Goal: Task Accomplishment & Management: Manage account settings

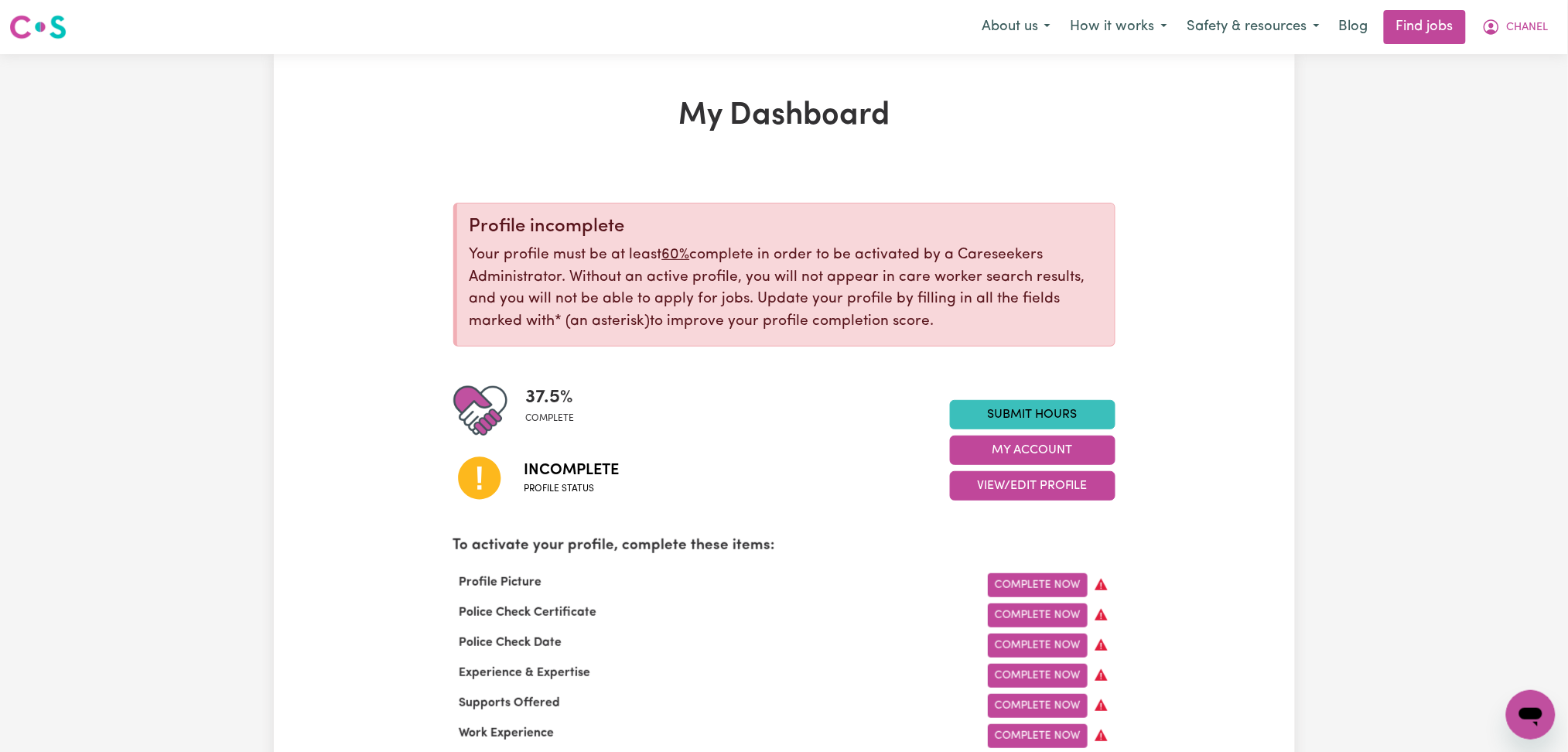
scroll to position [103, 0]
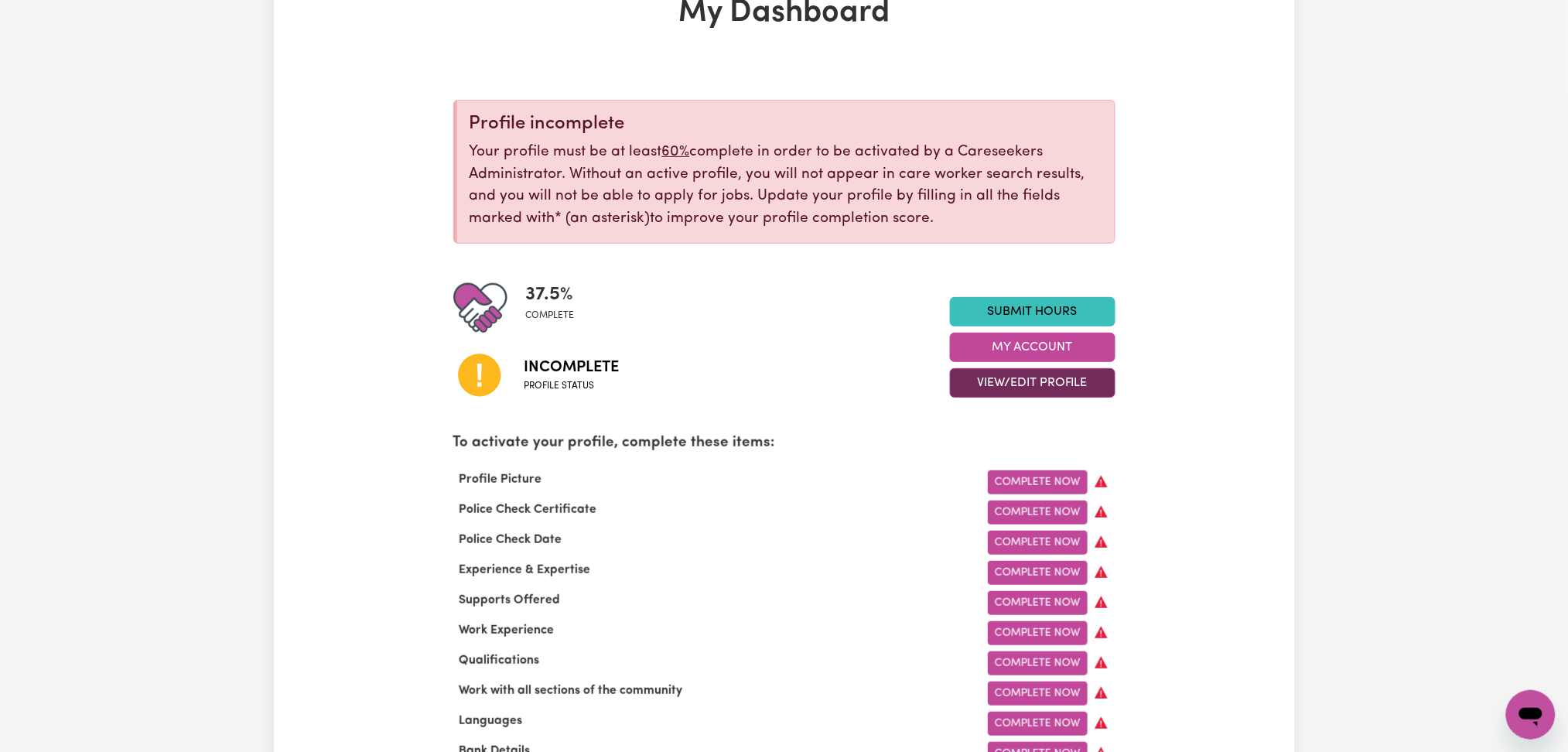
click at [973, 390] on button "View/Edit Profile" at bounding box center [1033, 383] width 166 height 29
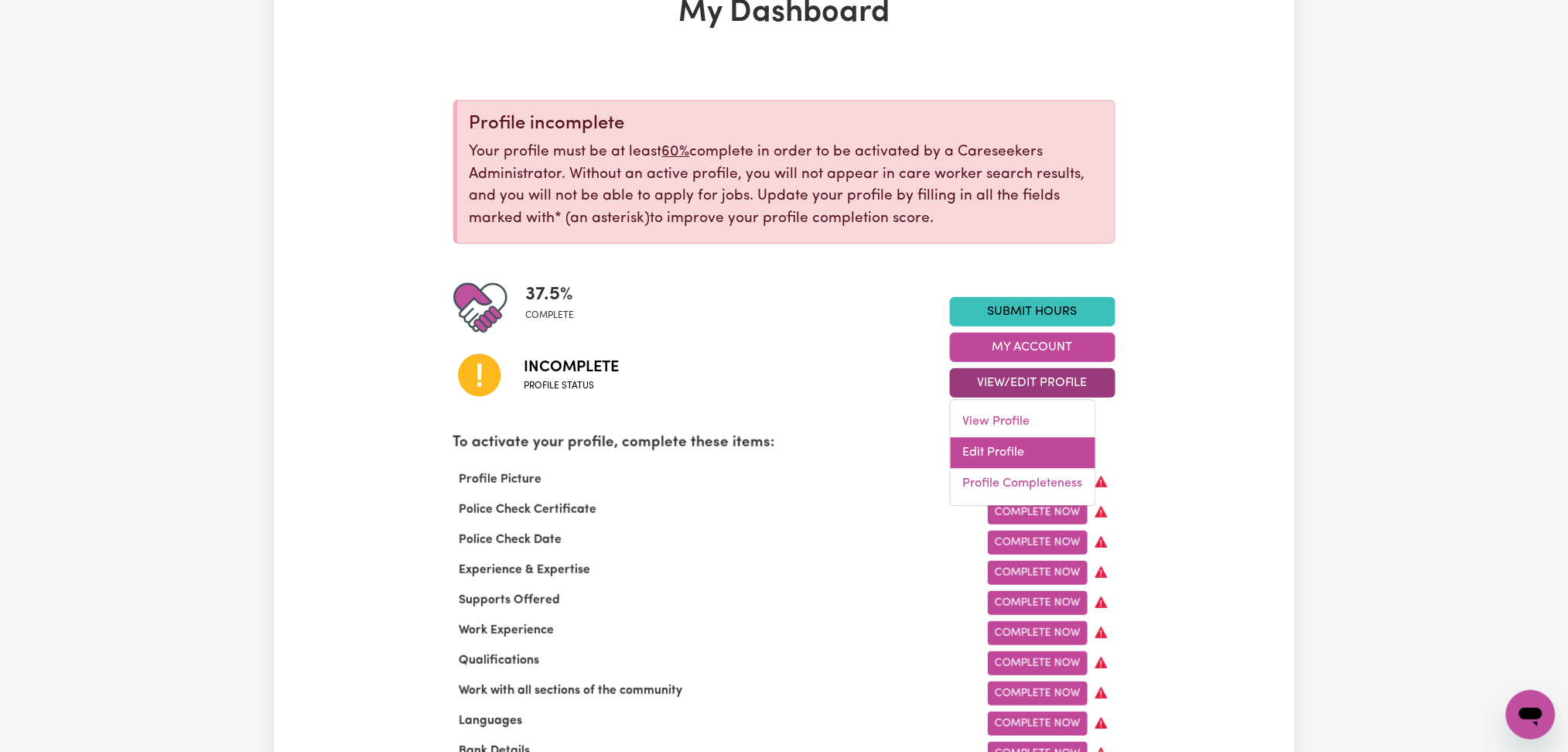
click at [985, 458] on link "Edit Profile" at bounding box center [1024, 453] width 145 height 31
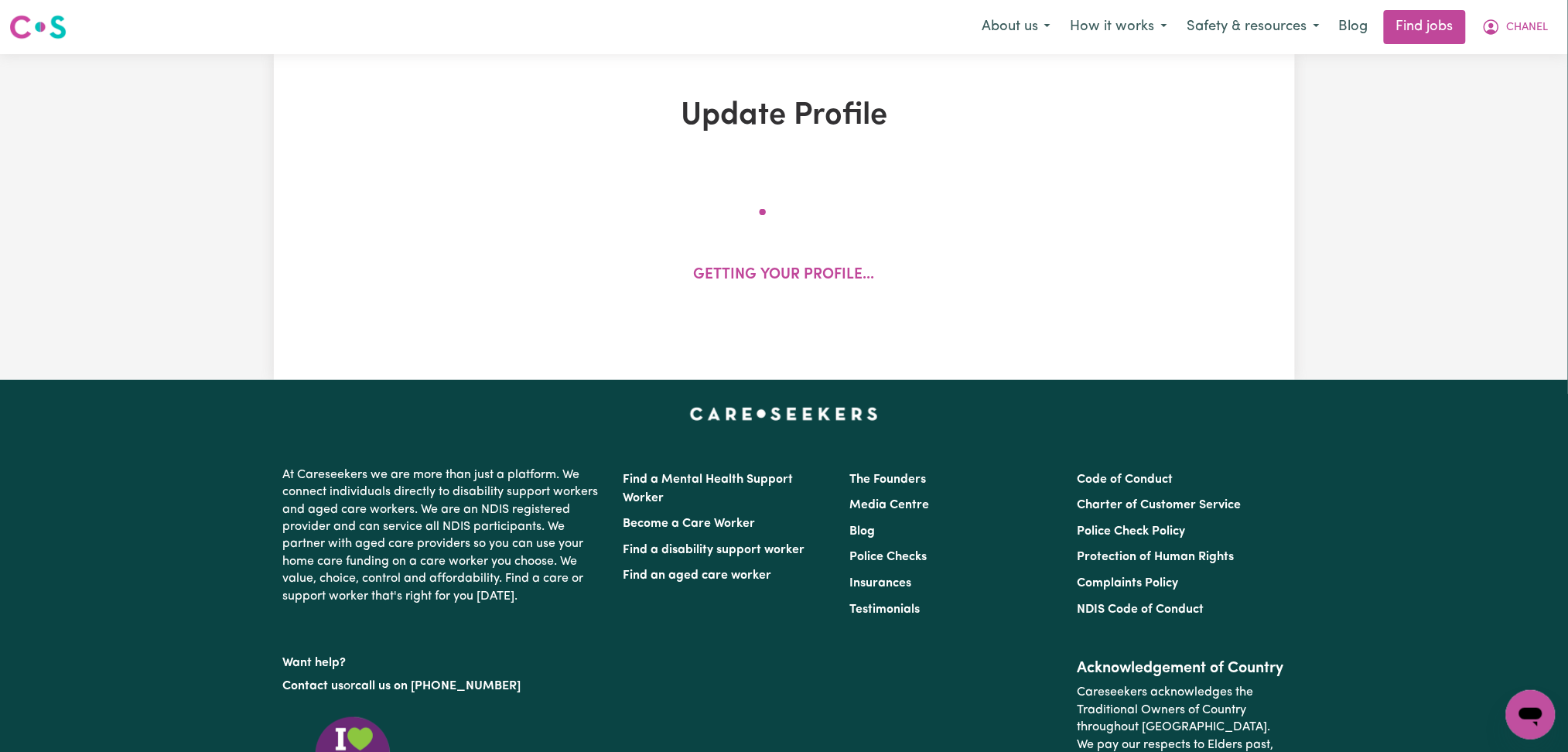
select select "[DEMOGRAPHIC_DATA]"
select select "[DEMOGRAPHIC_DATA] Citizen"
select select "Studying a healthcare related degree or qualification"
select select "40"
select select "55"
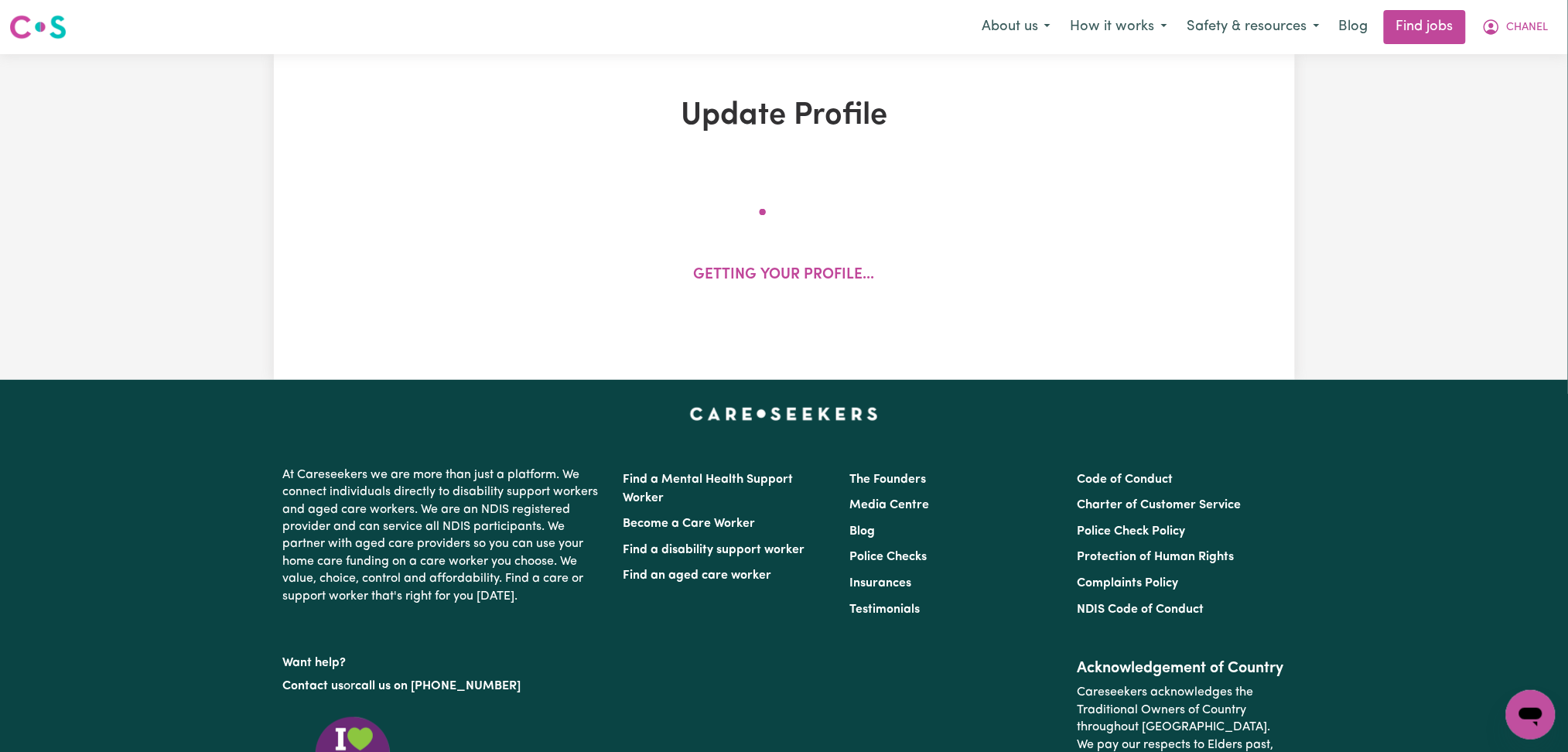
select select "70"
select select "90"
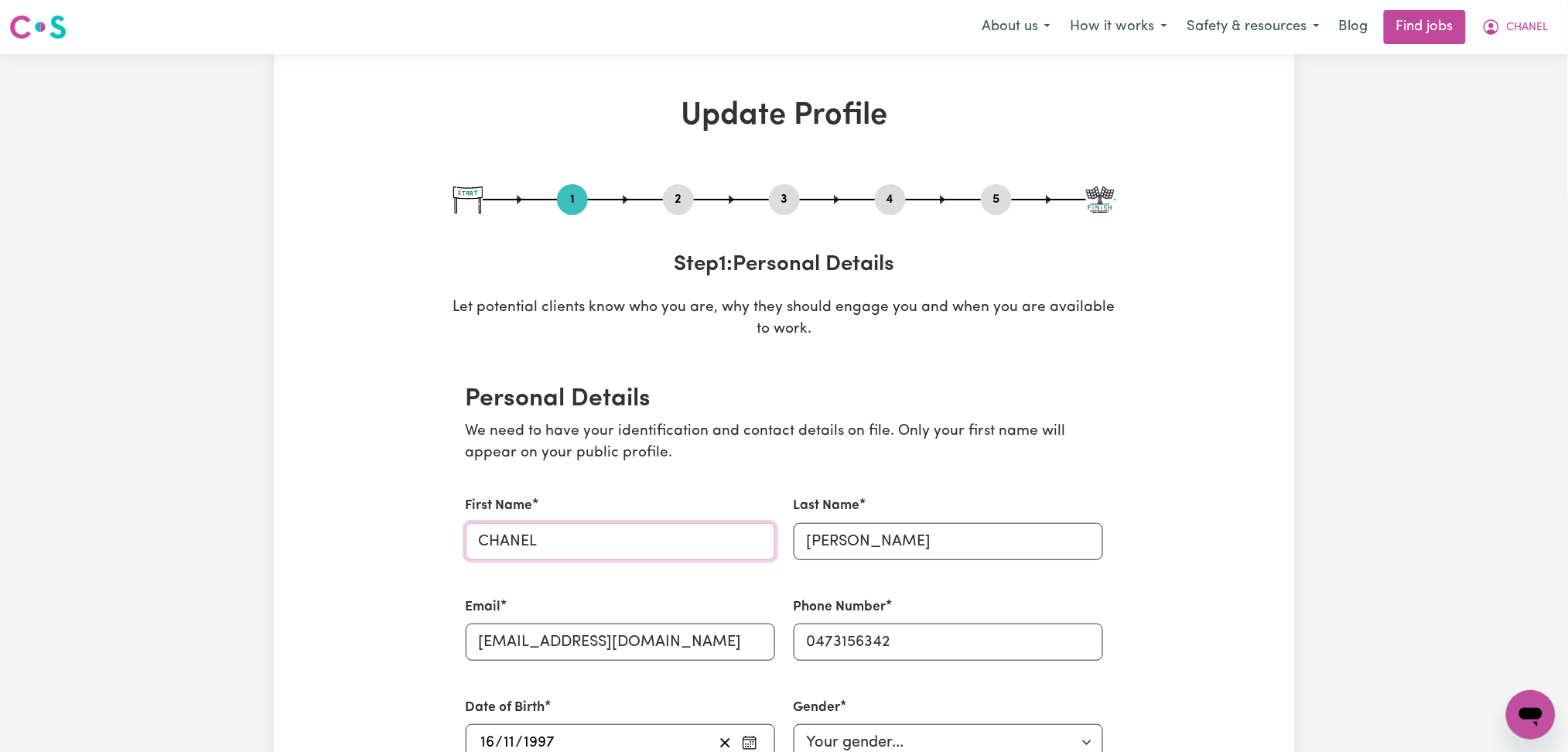
click at [598, 527] on input "CHANEL" at bounding box center [621, 541] width 310 height 37
drag, startPoint x: 542, startPoint y: 536, endPoint x: 409, endPoint y: 533, distance: 133.0
type input "Chanel"
click at [927, 537] on input "[PERSON_NAME]" at bounding box center [949, 541] width 310 height 37
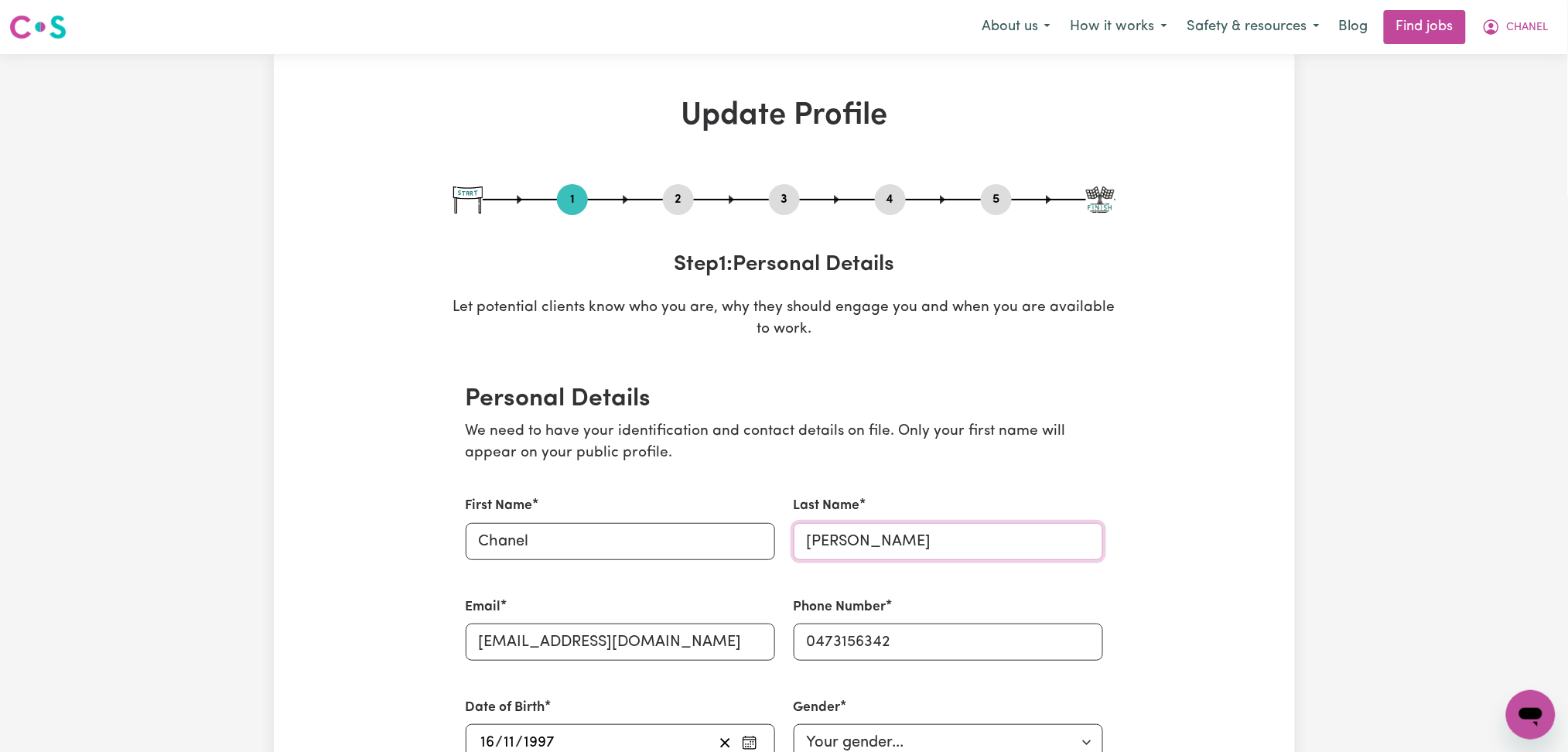
drag, startPoint x: 875, startPoint y: 537, endPoint x: 771, endPoint y: 537, distance: 104.0
click at [771, 537] on div "First Name Chanel Last Name [PERSON_NAME] Email [EMAIL_ADDRESS][DOMAIN_NAME] Ph…" at bounding box center [784, 749] width 656 height 542
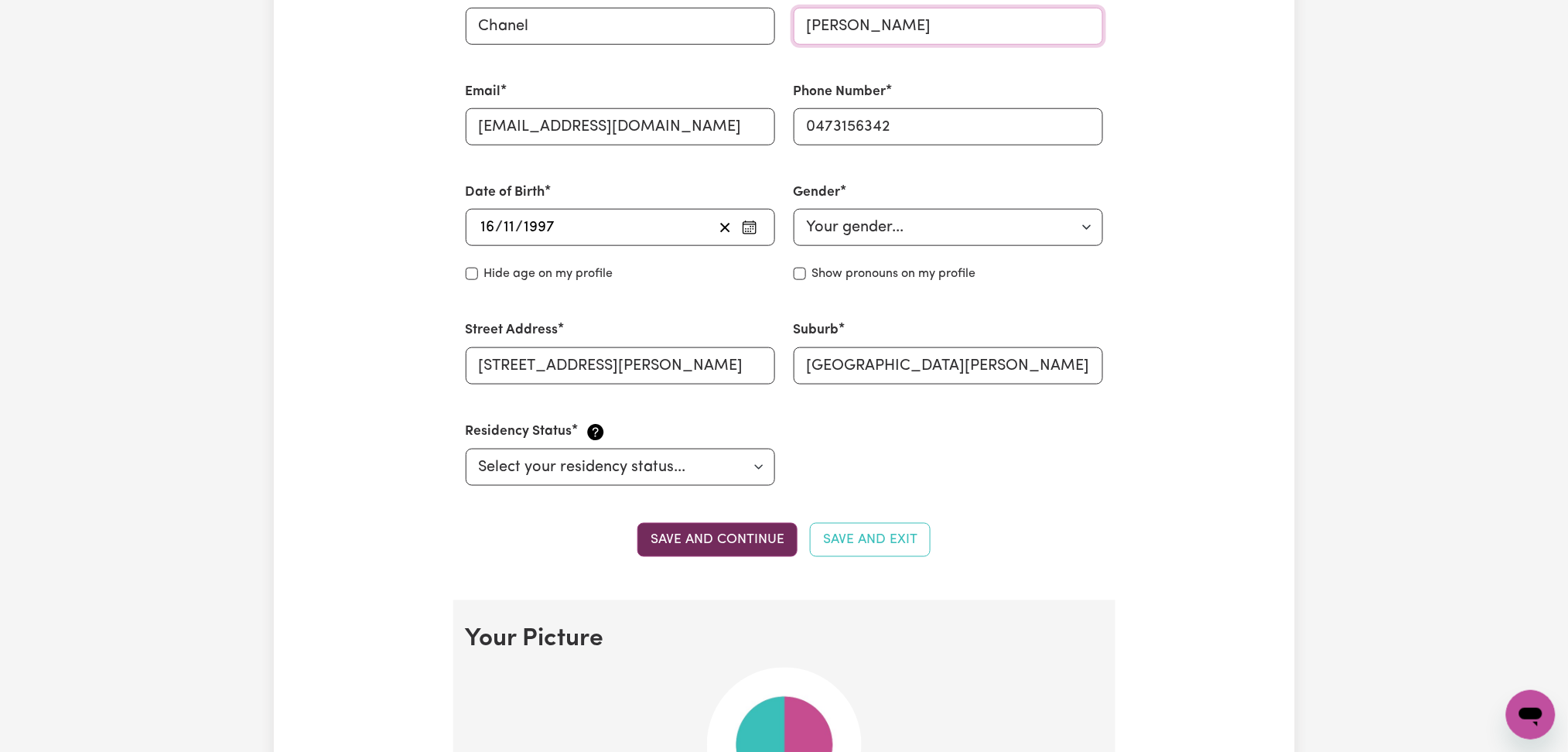
type input "[PERSON_NAME]"
click at [761, 538] on button "Save and continue" at bounding box center [717, 539] width 160 height 34
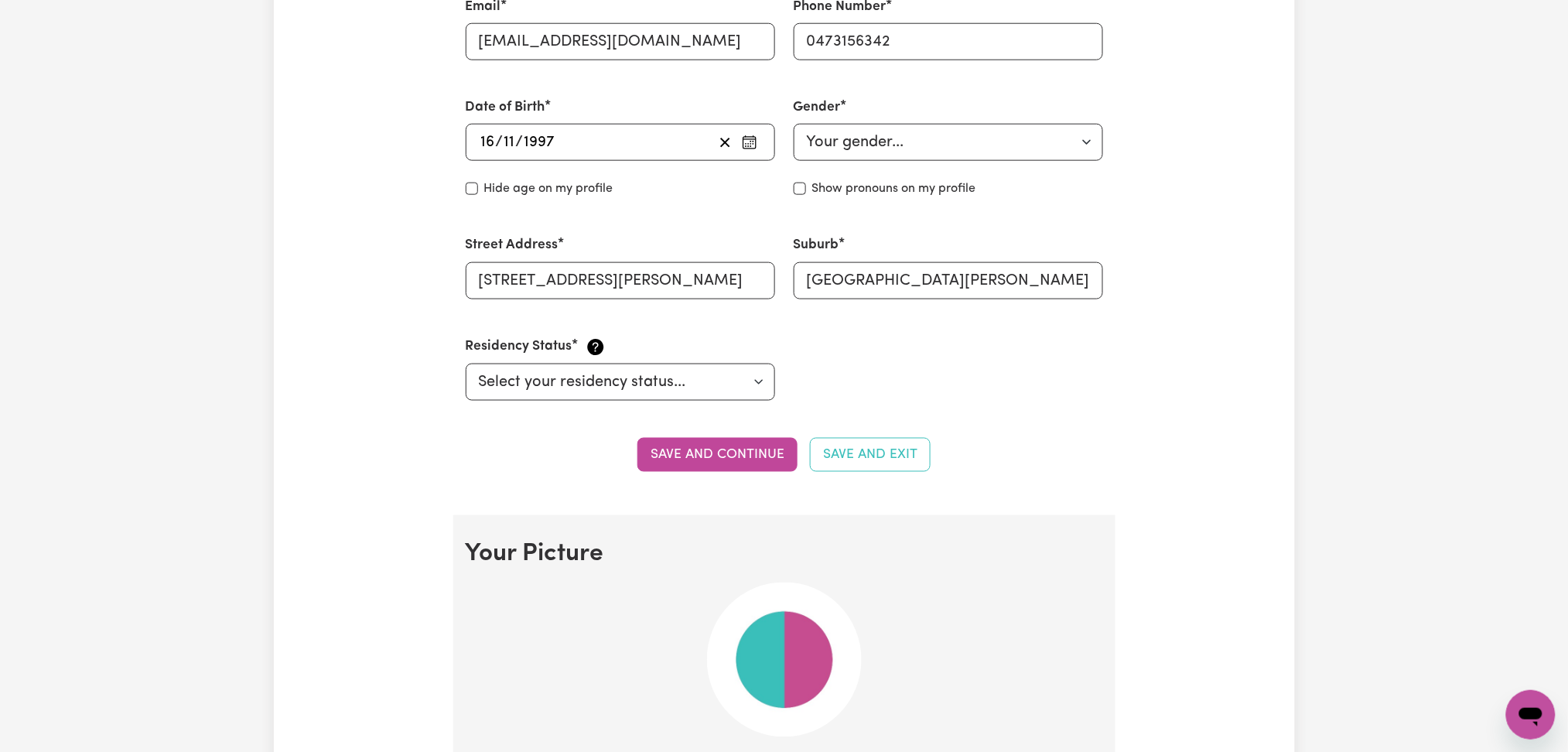
scroll to position [188, 0]
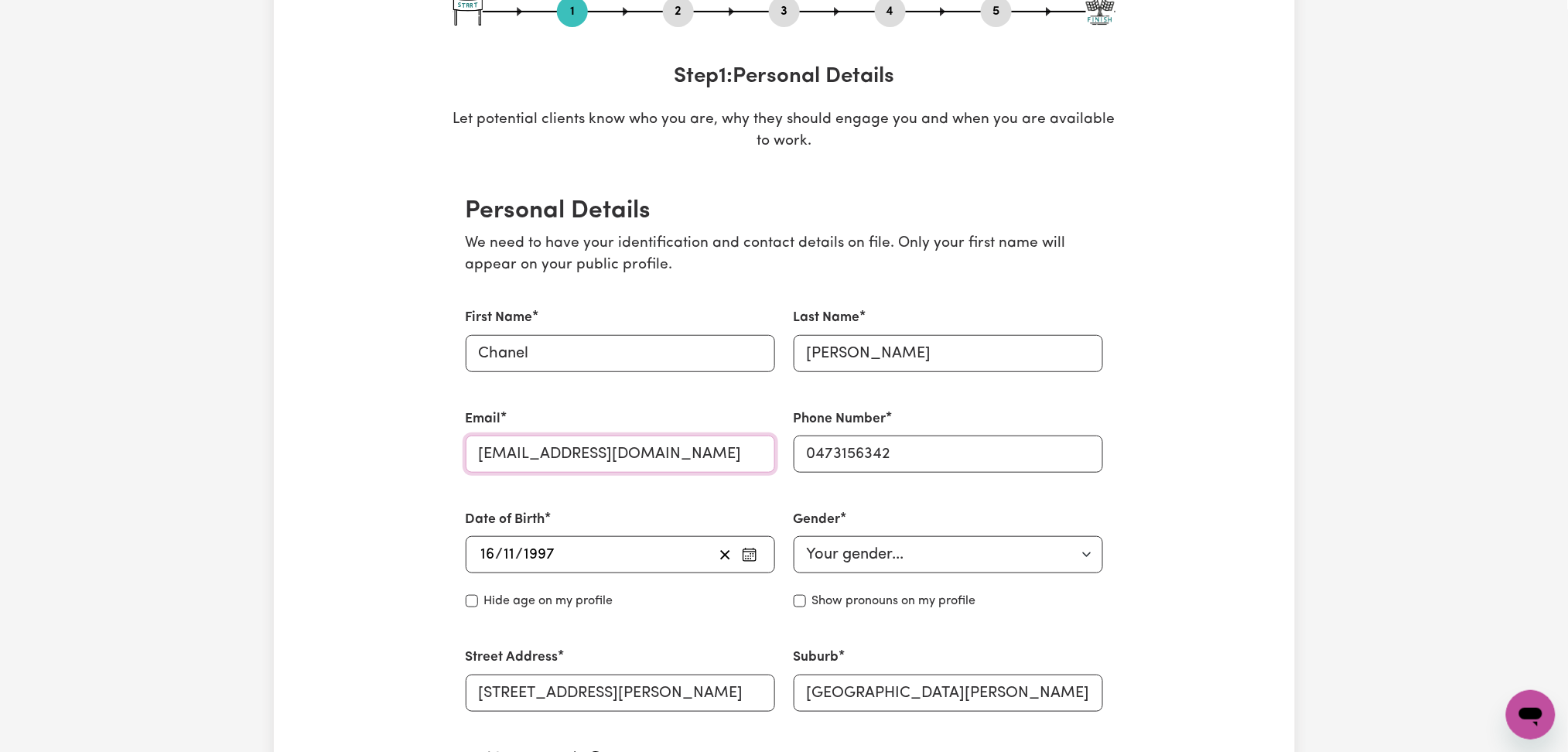
click at [578, 445] on input "[EMAIL_ADDRESS][DOMAIN_NAME]" at bounding box center [621, 453] width 310 height 37
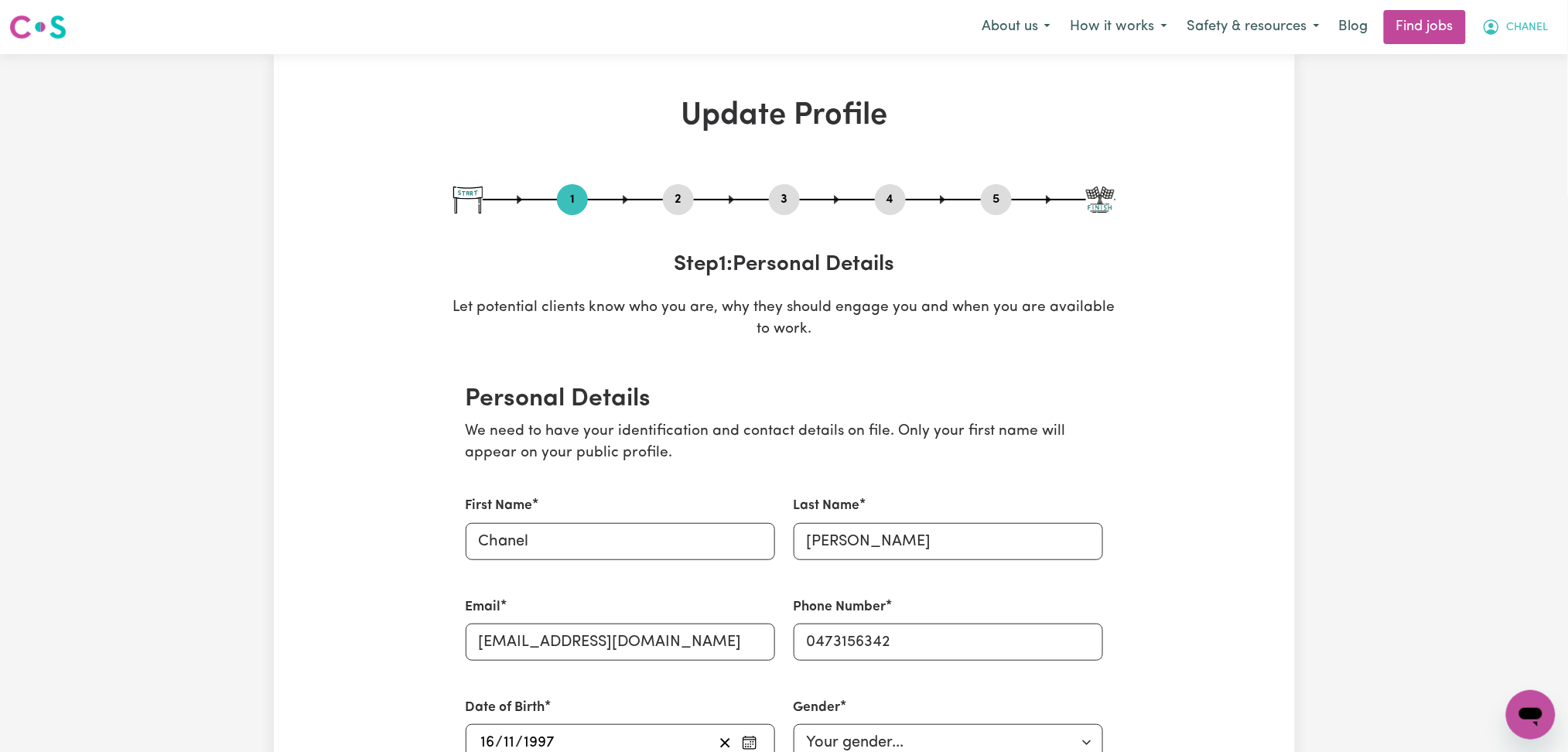
click at [1511, 17] on button "CHANEL" at bounding box center [1516, 27] width 87 height 32
click at [1490, 114] on link "Logout" at bounding box center [1496, 118] width 122 height 29
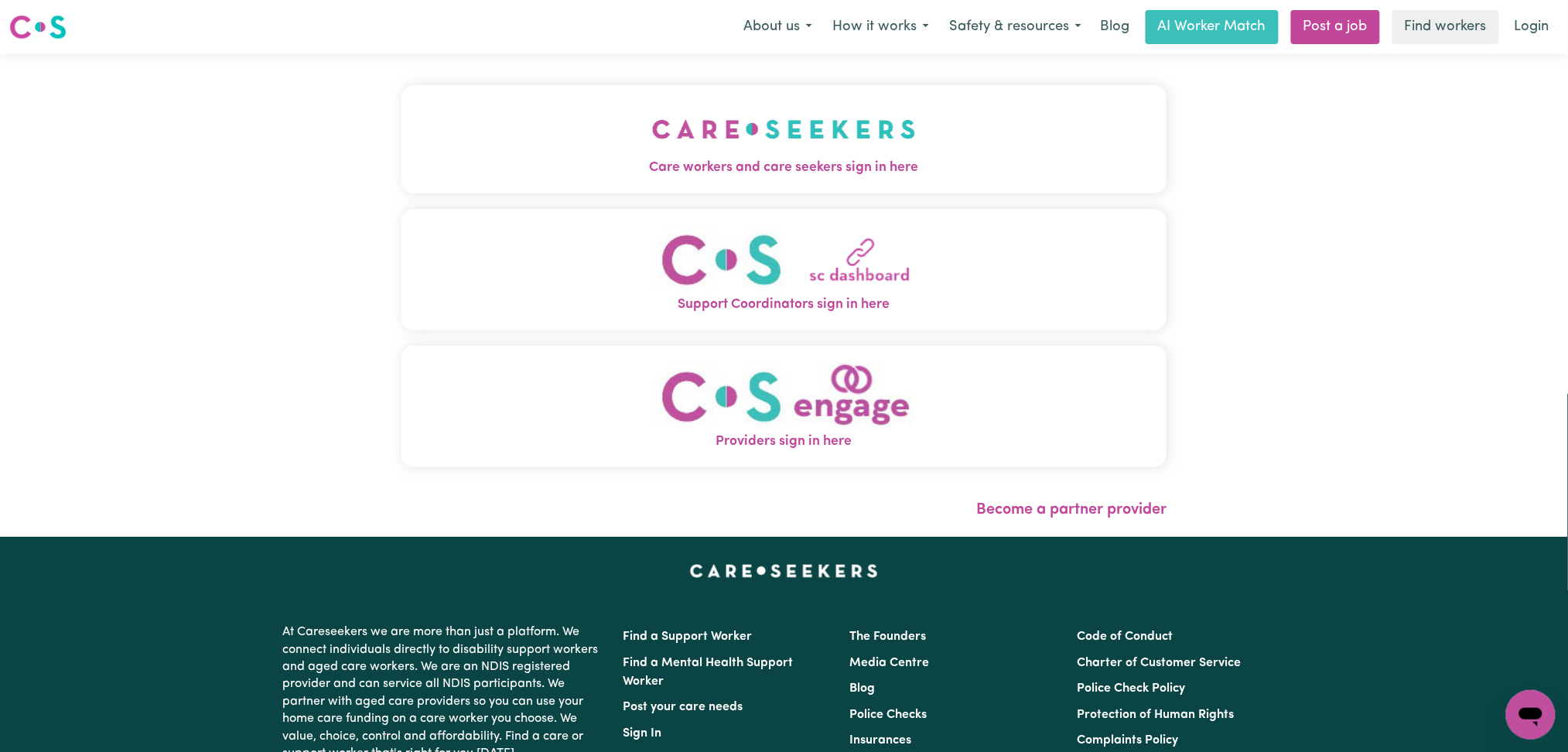
drag, startPoint x: 711, startPoint y: 141, endPoint x: 673, endPoint y: 142, distance: 38.0
click at [702, 142] on button "Care workers and care seekers sign in here" at bounding box center [784, 139] width 766 height 108
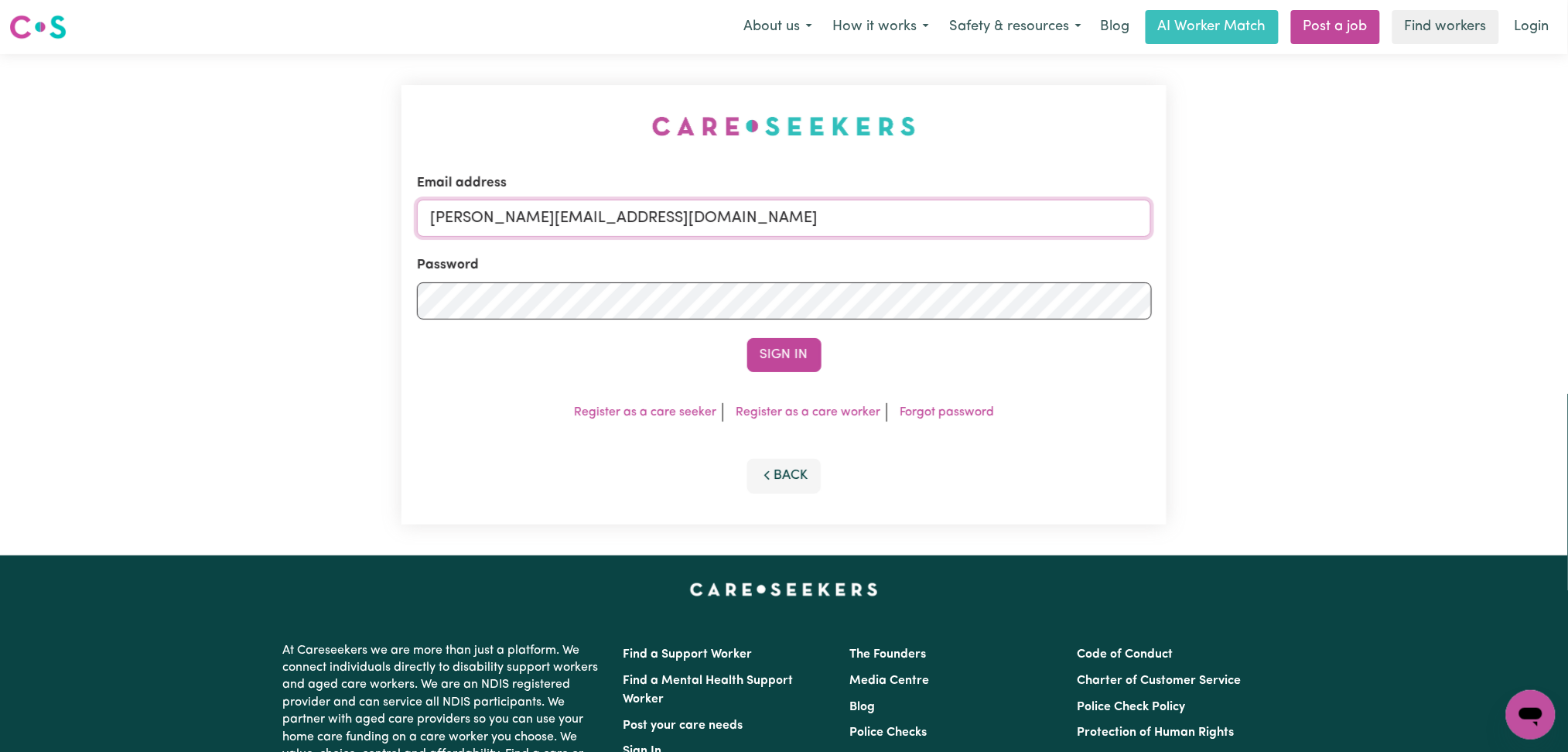
click at [633, 234] on input "[PERSON_NAME][EMAIL_ADDRESS][DOMAIN_NAME]" at bounding box center [784, 218] width 735 height 37
drag, startPoint x: 509, startPoint y: 216, endPoint x: 926, endPoint y: 216, distance: 417.0
click at [926, 216] on input "Superuser~[EMAIL_ADDRESS][DOMAIN_NAME]" at bounding box center [784, 218] width 735 height 37
type input "Superuser~[EMAIL_ADDRESS][DOMAIN_NAME]"
click at [793, 365] on button "Sign In" at bounding box center [784, 354] width 74 height 34
